Goal: Contribute content: Contribute content

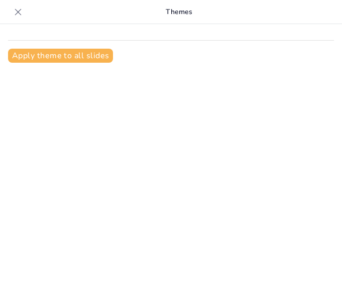
scroll to position [14, 0]
type input "[PERSON_NAME]: La Magia Detrás de los Campos Eléctricos"
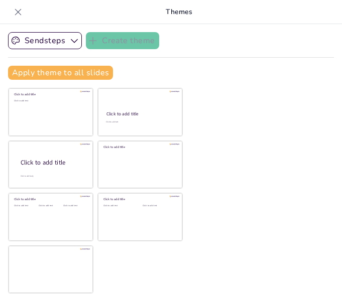
checkbox input "true"
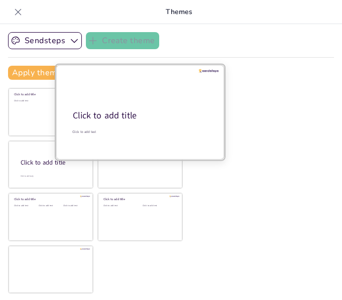
drag, startPoint x: 179, startPoint y: 119, endPoint x: 159, endPoint y: 124, distance: 20.7
click at [159, 65] on div "Click to add title Click to add text" at bounding box center [140, 65] width 169 height 0
checkbox input "true"
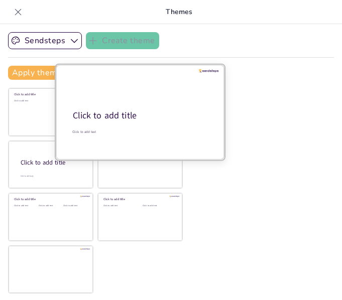
checkbox input "true"
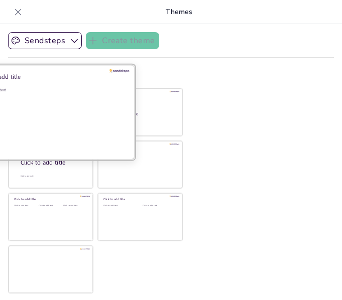
click at [55, 131] on div "Click to add text" at bounding box center [49, 118] width 144 height 62
checkbox input "true"
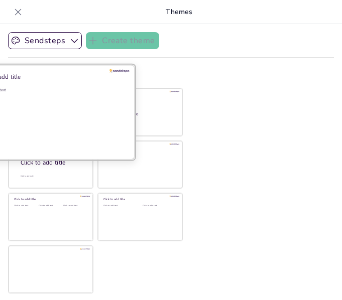
checkbox input "true"
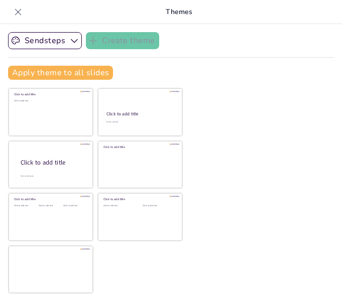
click at [23, 11] on div at bounding box center [18, 12] width 16 height 16
checkbox input "true"
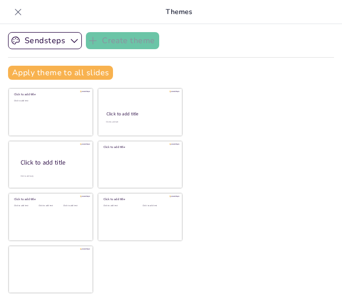
checkbox input "true"
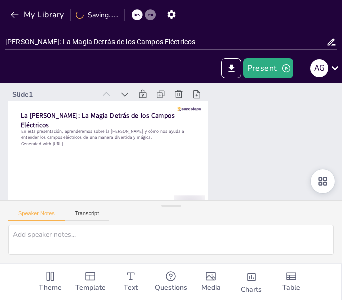
checkbox input "true"
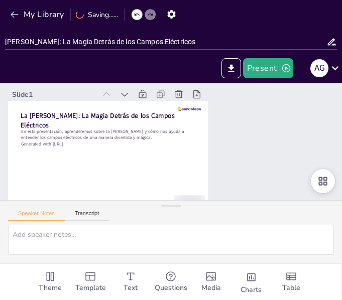
checkbox input "true"
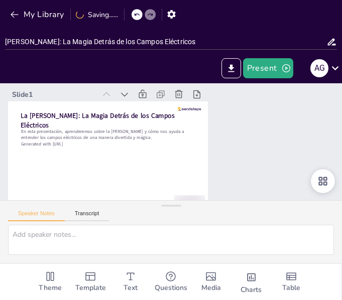
checkbox input "true"
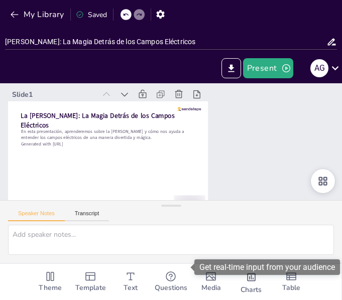
checkbox input "true"
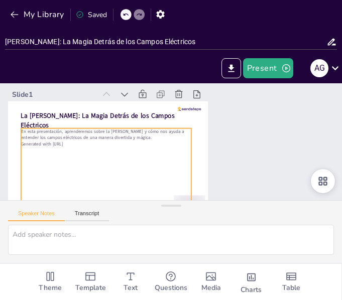
checkbox input "true"
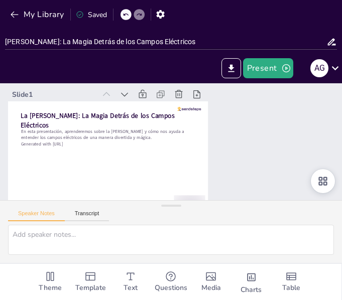
checkbox input "true"
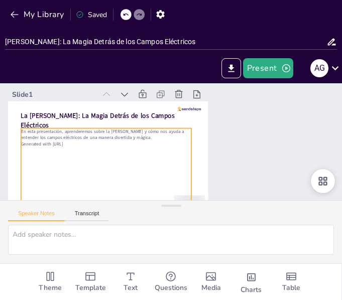
checkbox input "true"
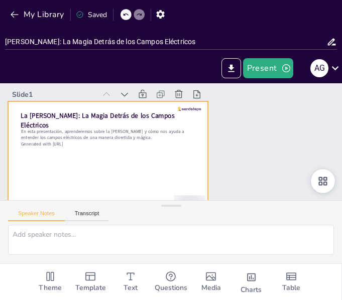
checkbox input "true"
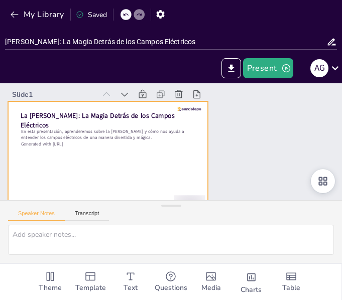
checkbox input "true"
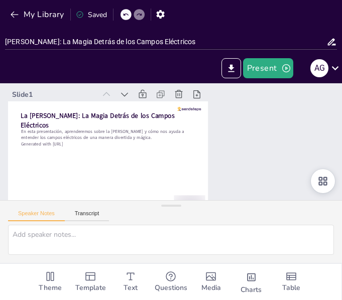
checkbox input "true"
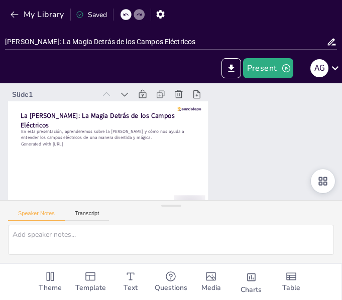
checkbox input "true"
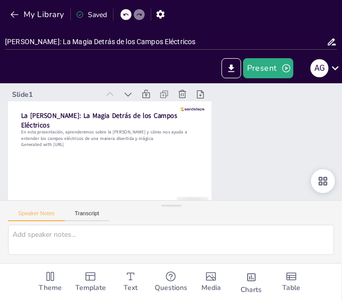
checkbox input "true"
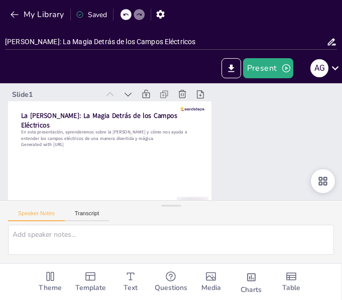
checkbox input "true"
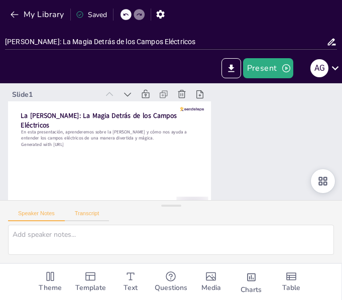
checkbox input "true"
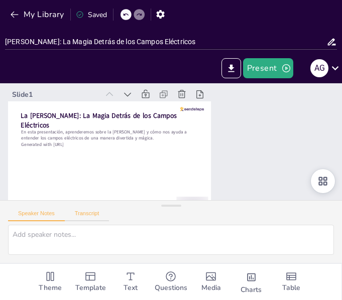
checkbox input "true"
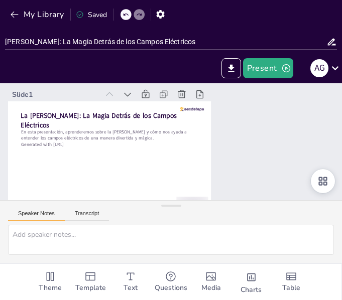
checkbox input "true"
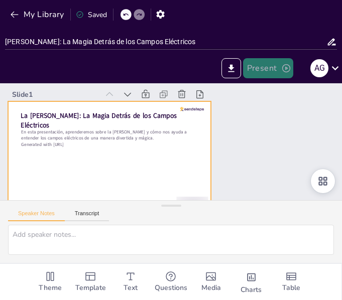
checkbox input "true"
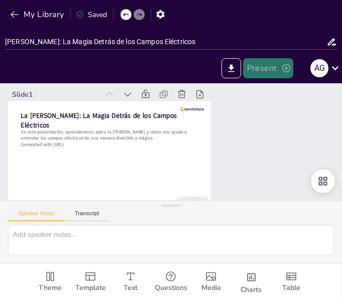
checkbox input "true"
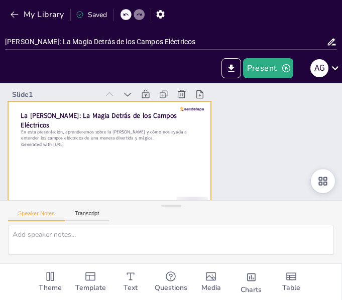
checkbox input "true"
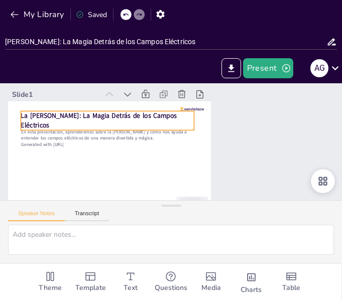
checkbox input "true"
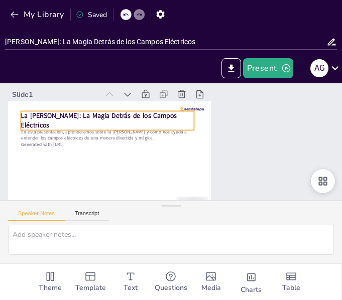
checkbox input "true"
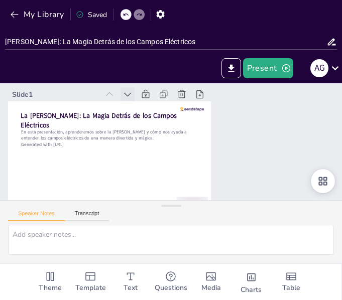
click at [196, 92] on icon at bounding box center [202, 86] width 13 height 13
checkbox input "true"
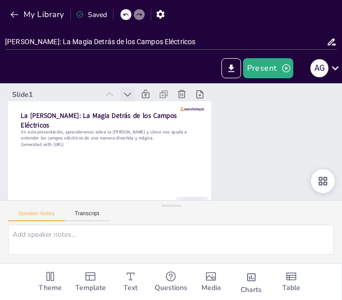
checkbox input "true"
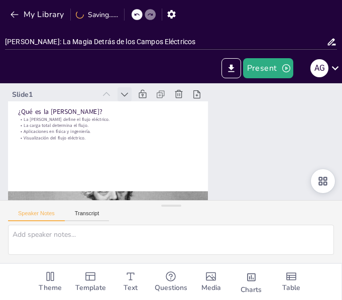
click at [182, 85] on icon at bounding box center [189, 78] width 14 height 14
type textarea "La [PERSON_NAME] es esencial para entender el comportamiento de los campos eléc…"
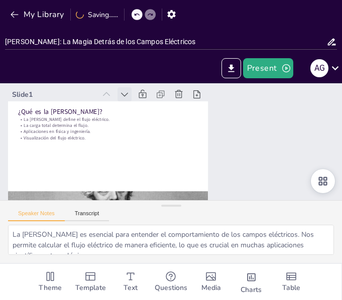
checkbox input "true"
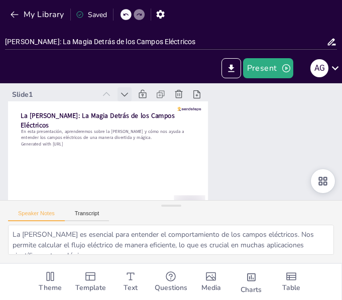
click at [175, 83] on icon at bounding box center [182, 76] width 14 height 14
checkbox input "true"
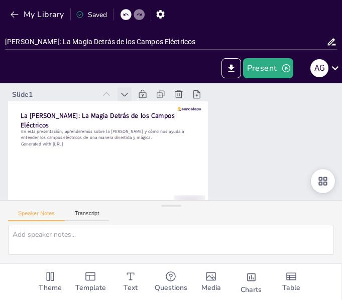
checkbox input "true"
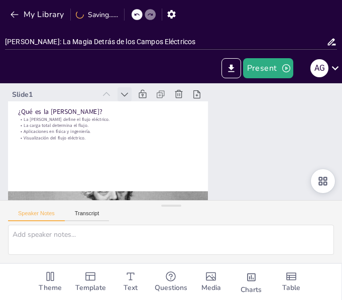
click at [230, 139] on icon at bounding box center [237, 146] width 14 height 14
type textarea "La [PERSON_NAME] es esencial para entender el comportamiento de los campos eléc…"
checkbox input "true"
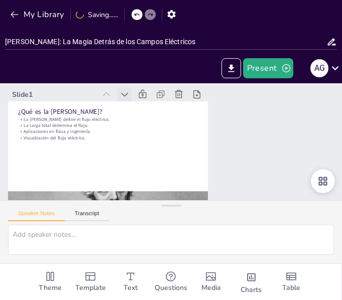
checkbox input "true"
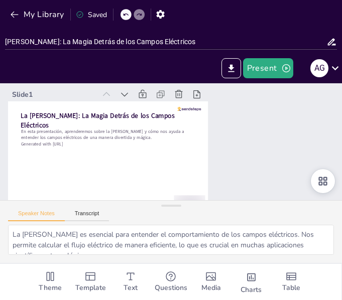
checkbox input "true"
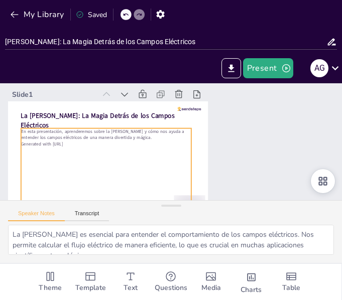
checkbox input "true"
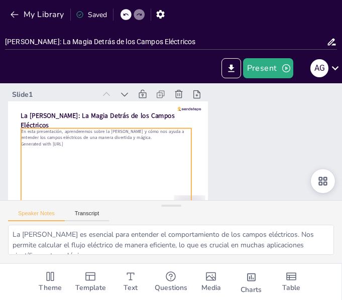
checkbox input "true"
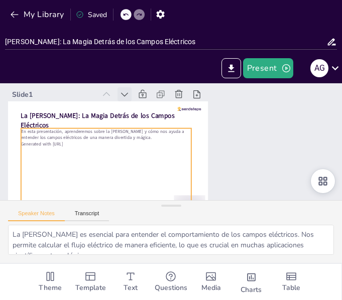
checkbox input "true"
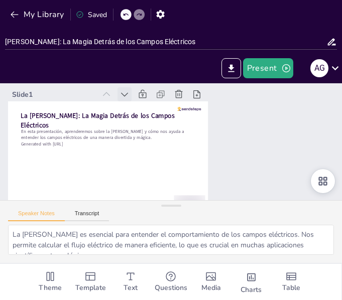
checkbox input "true"
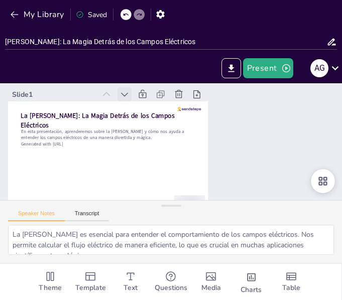
click at [202, 91] on icon at bounding box center [208, 87] width 12 height 12
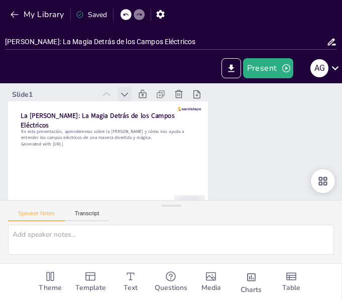
checkbox input "true"
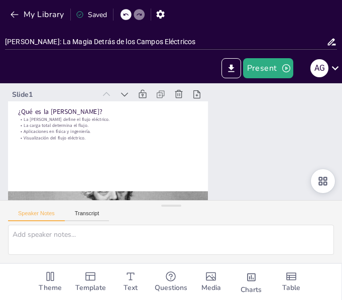
checkbox input "true"
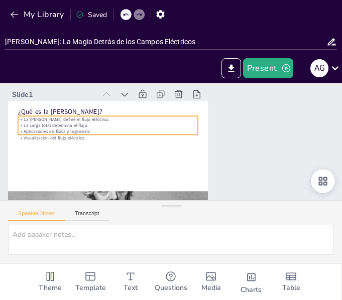
checkbox input "true"
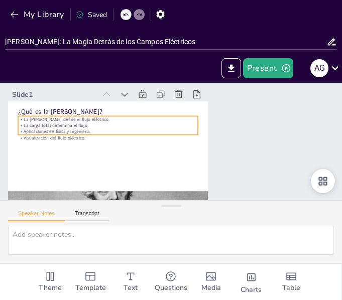
click at [79, 119] on p "La [PERSON_NAME] define el flujo eléctrico." at bounding box center [127, 90] width 159 height 95
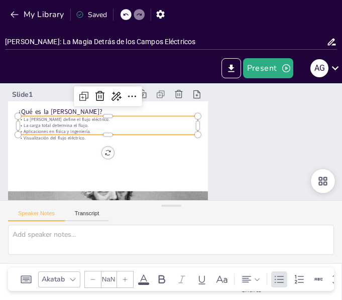
type textarea "La [PERSON_NAME] es esencial para entender el comportamiento de los campos eléc…"
checkbox input "true"
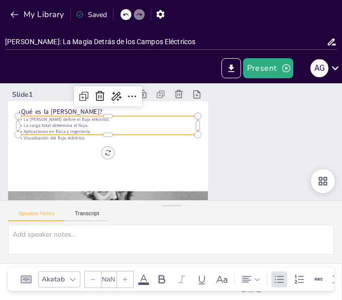
checkbox input "true"
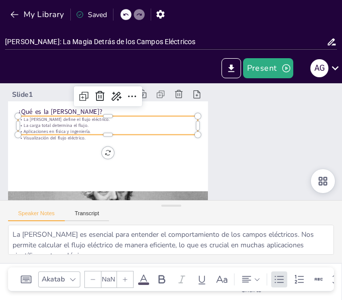
type input "32"
checkbox input "true"
click at [106, 151] on div "¿Qué es la [PERSON_NAME]? La [PERSON_NAME] define el flujo eléctrico. La carga …" at bounding box center [131, 90] width 184 height 229
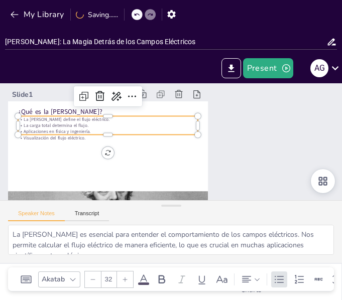
click at [141, 158] on div at bounding box center [109, 124] width 230 height 197
